Goal: Check status: Check status

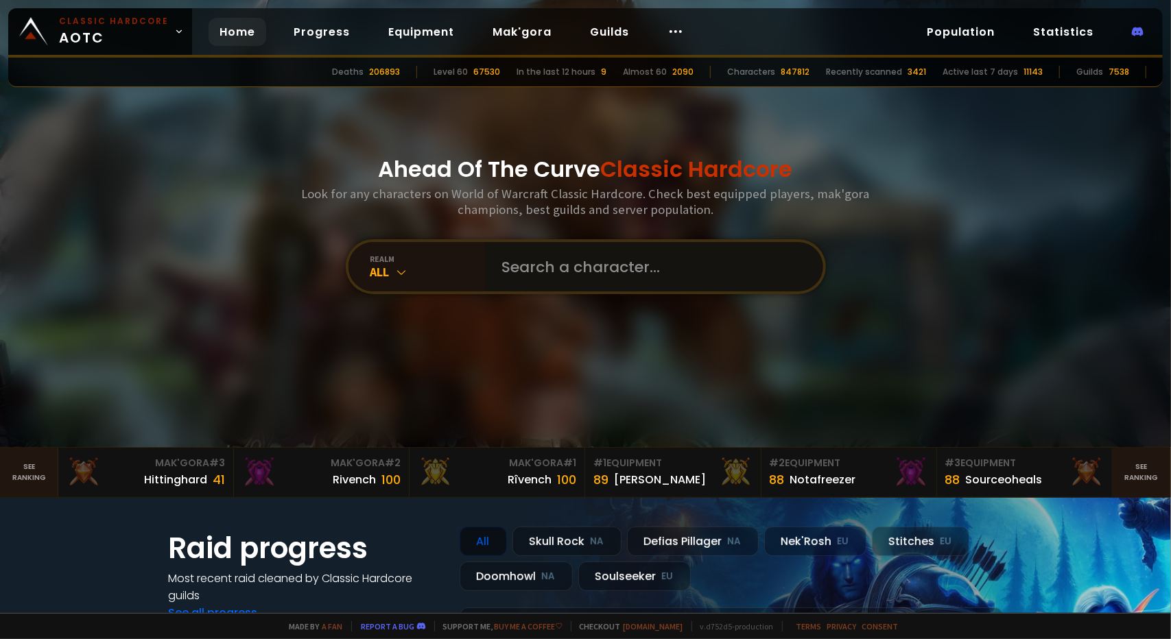
click at [582, 261] on input "text" at bounding box center [650, 266] width 313 height 49
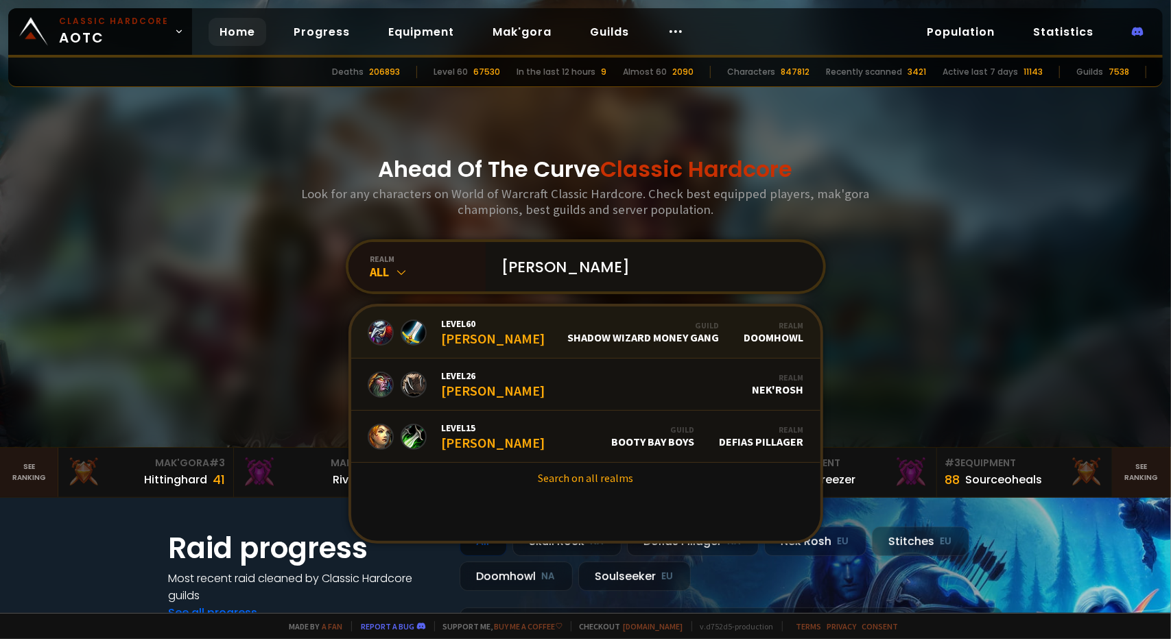
type input "leonhart"
click at [554, 339] on link "Level 60 Leonhart Guild Shadow Wizard Money Gang Realm Doomhowl" at bounding box center [585, 333] width 469 height 52
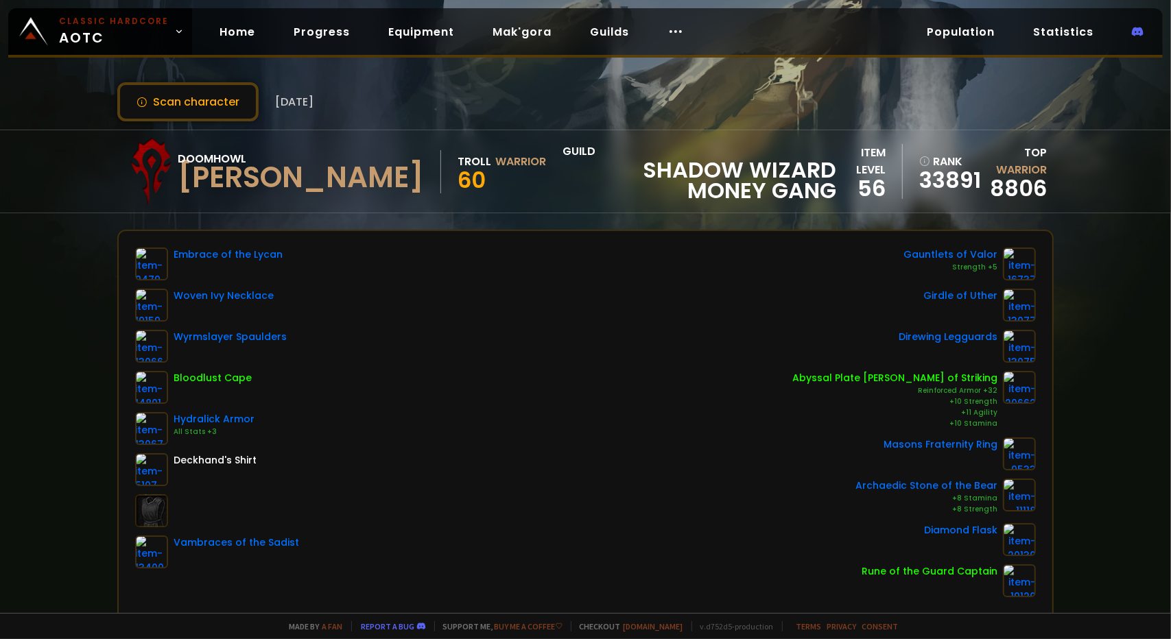
scroll to position [137, 0]
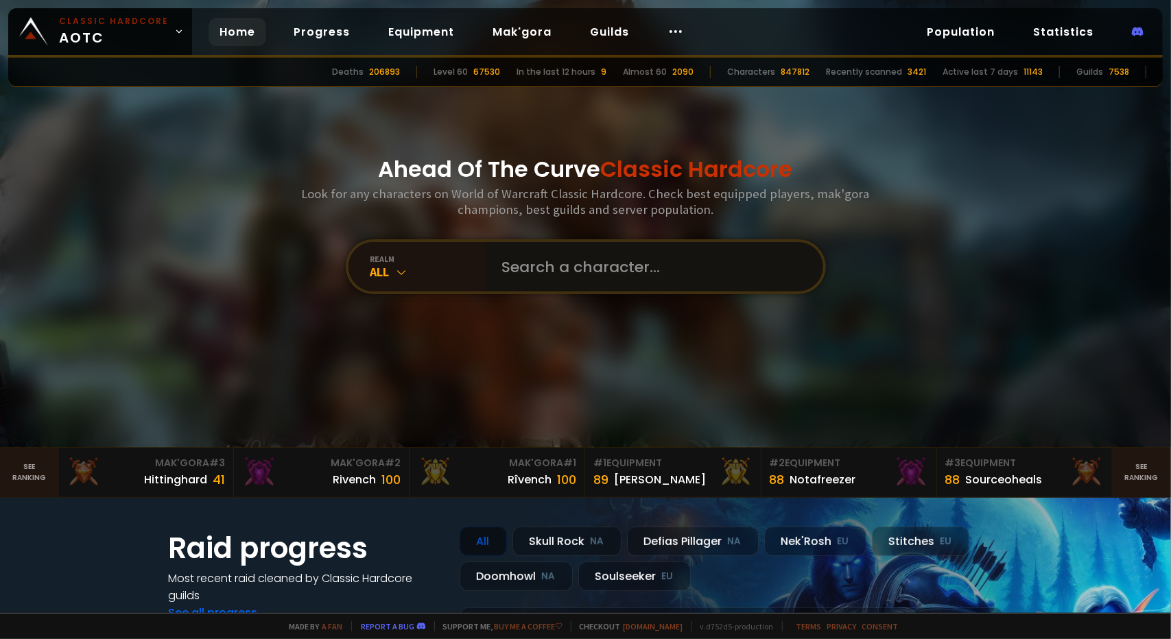
click at [525, 254] on input "text" at bounding box center [650, 266] width 313 height 49
type input "dropleet"
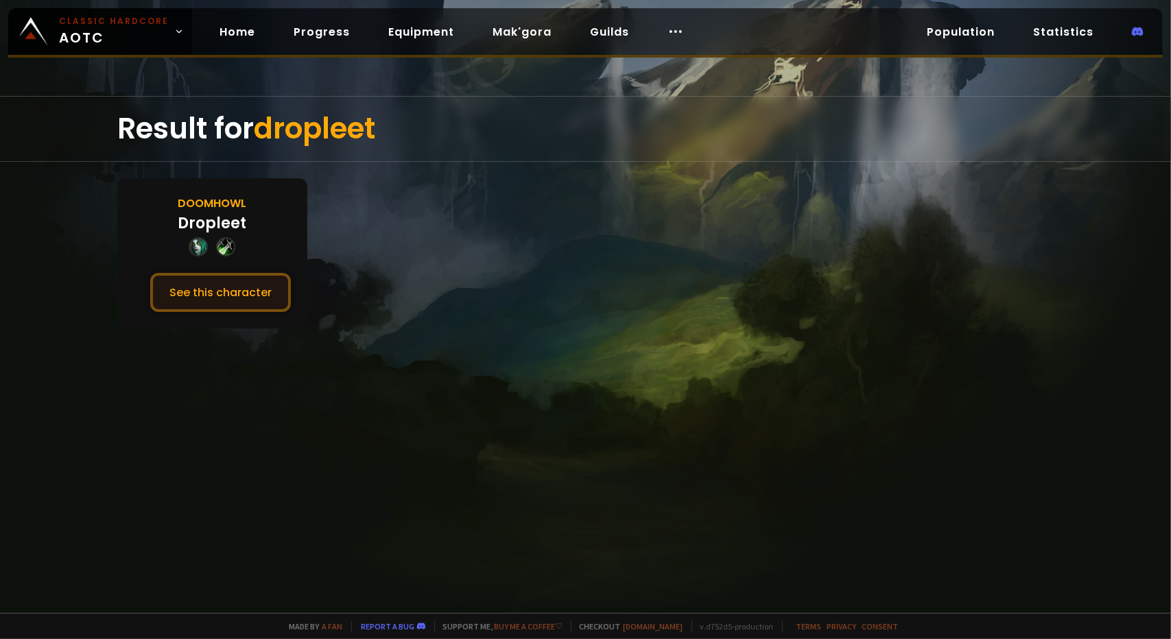
click at [239, 279] on button "See this character" at bounding box center [220, 292] width 141 height 39
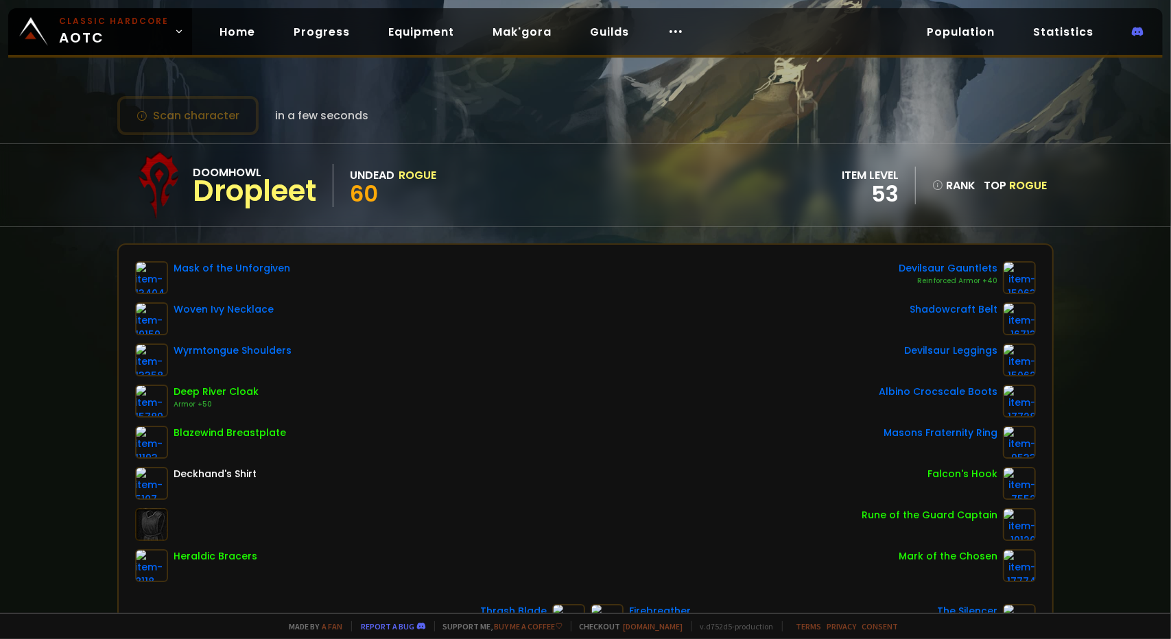
scroll to position [274, 0]
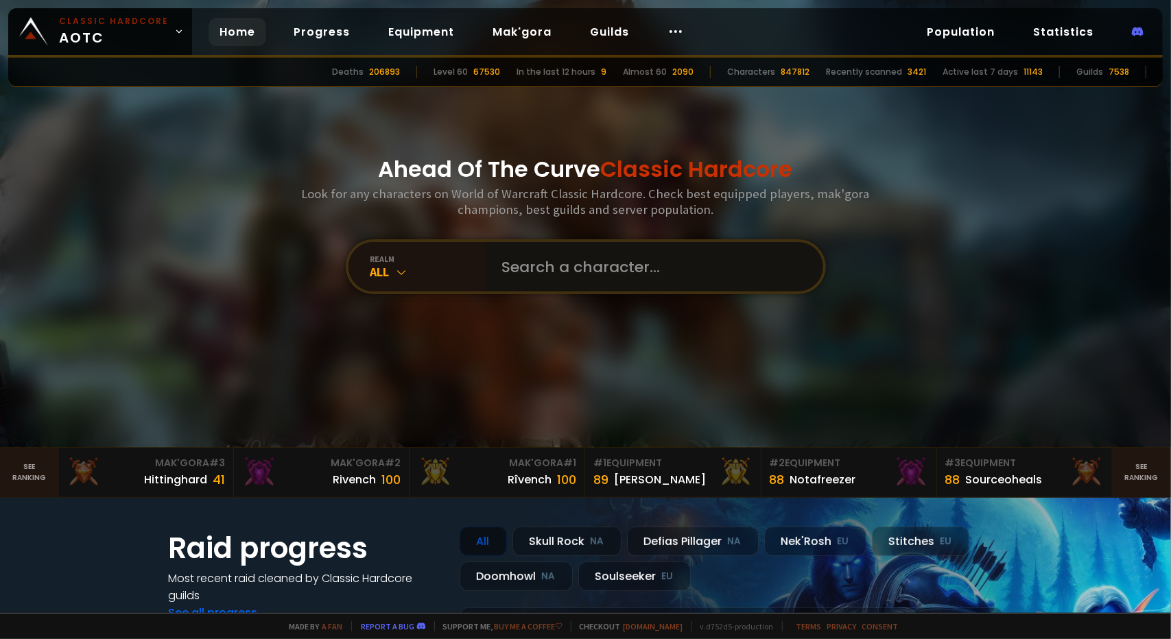
click at [582, 265] on input "text" at bounding box center [650, 266] width 313 height 49
type input "mystusk"
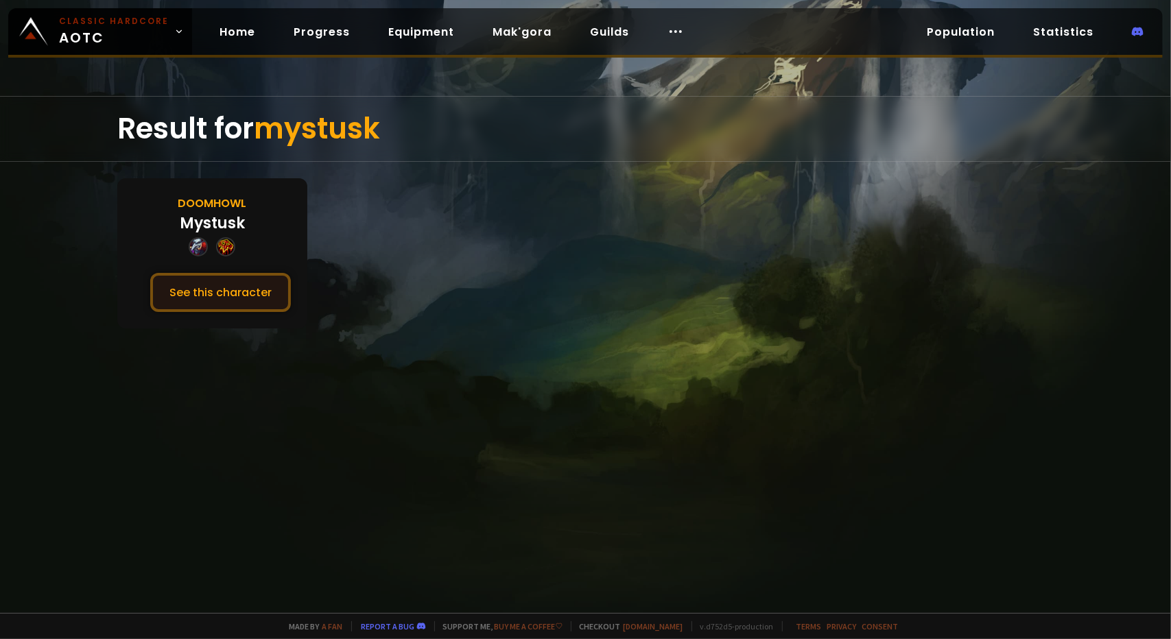
click at [232, 287] on button "See this character" at bounding box center [220, 292] width 141 height 39
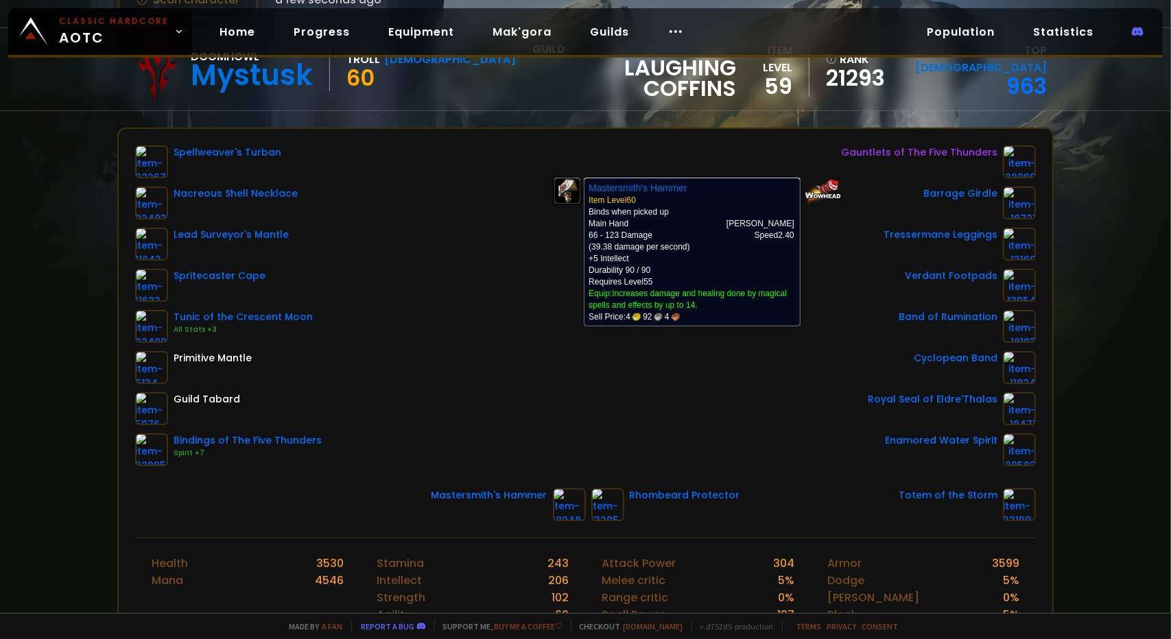
scroll to position [69, 0]
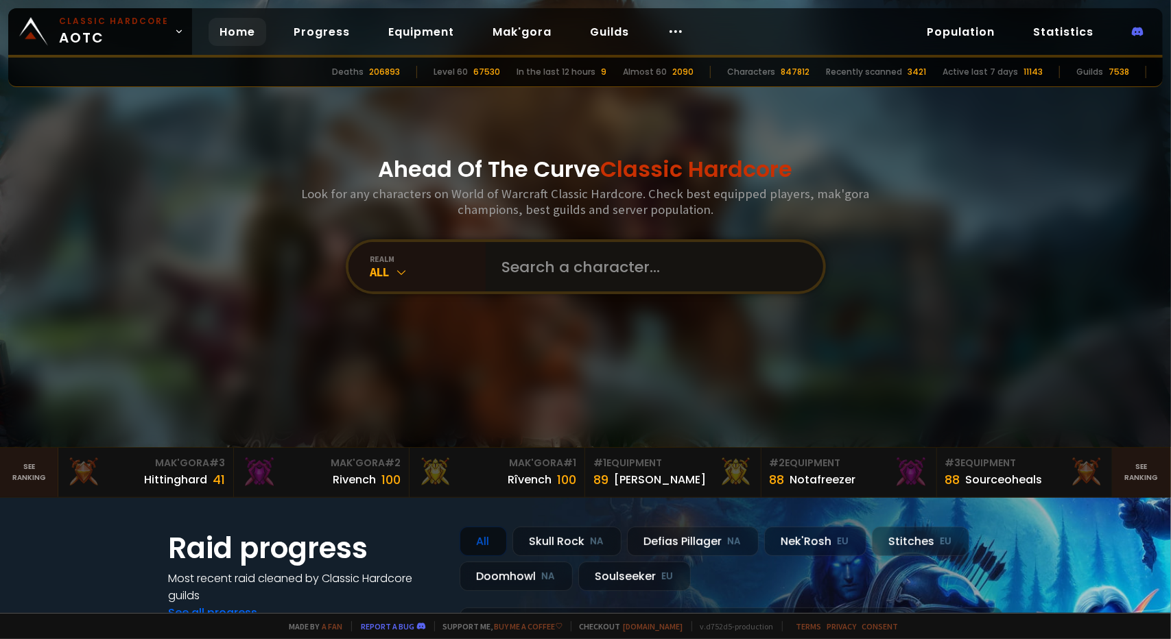
click at [517, 260] on input "text" at bounding box center [650, 266] width 313 height 49
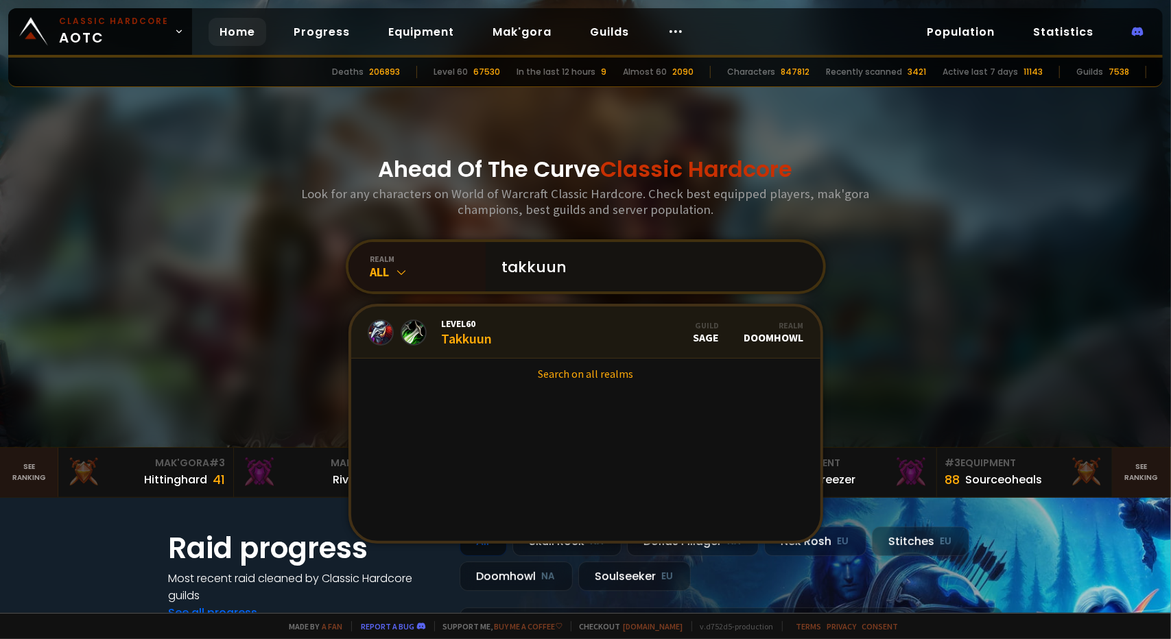
type input "takkuun"
click at [495, 344] on link "Level 60 Takkuun Guild Sage Realm Doomhowl" at bounding box center [585, 333] width 469 height 52
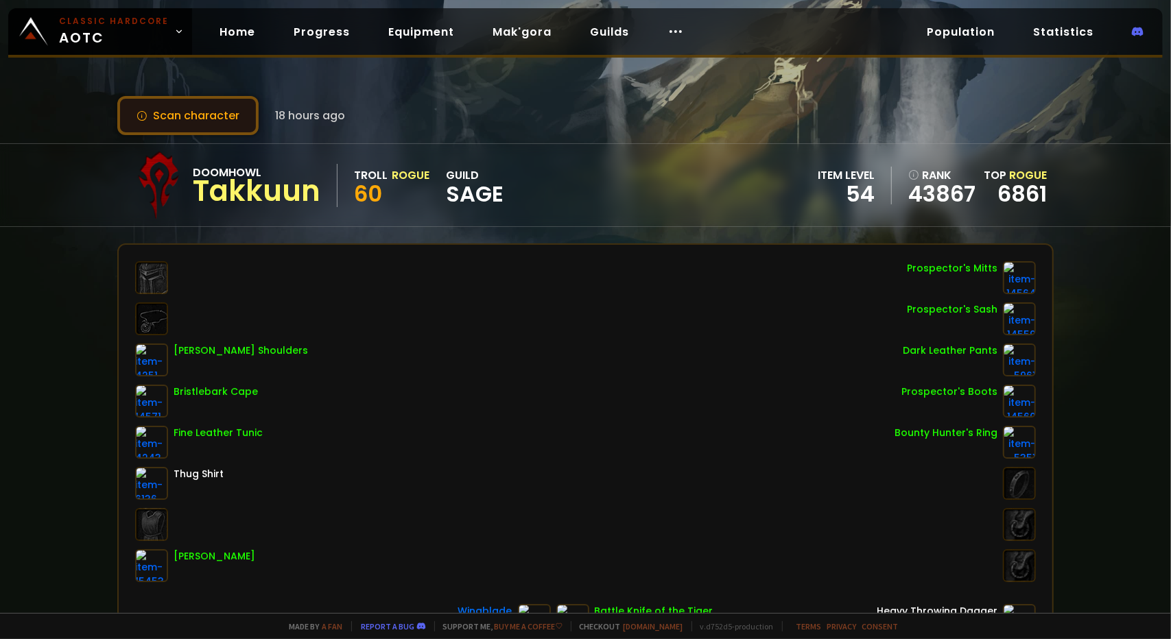
click at [217, 117] on button "Scan character" at bounding box center [187, 115] width 141 height 39
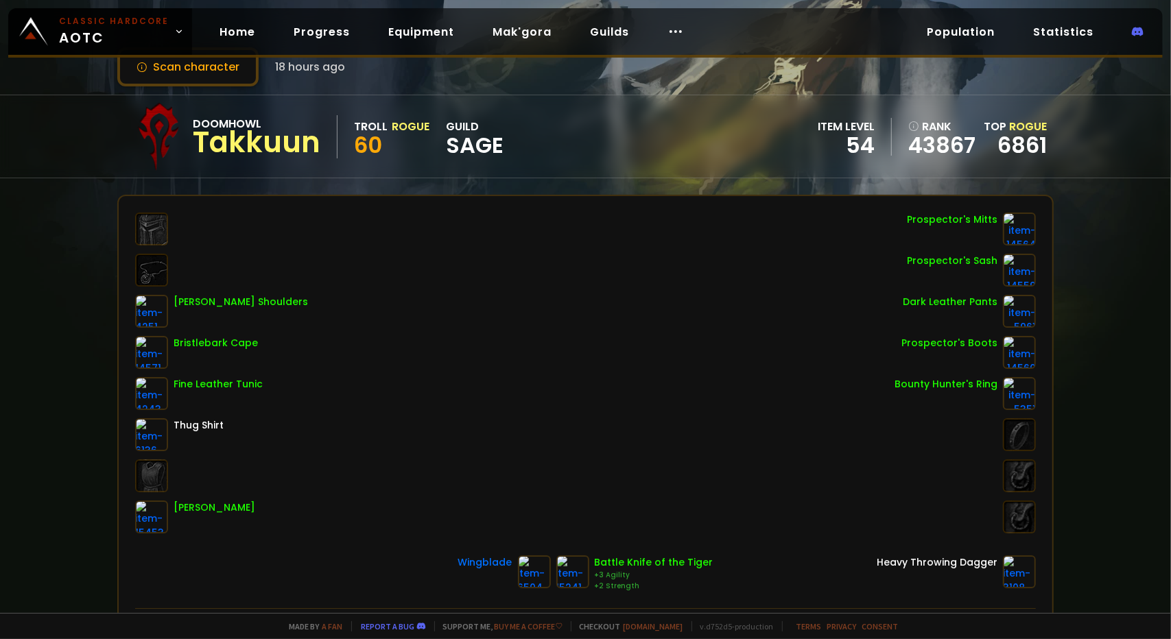
scroll to position [206, 0]
